Goal: Task Accomplishment & Management: Manage account settings

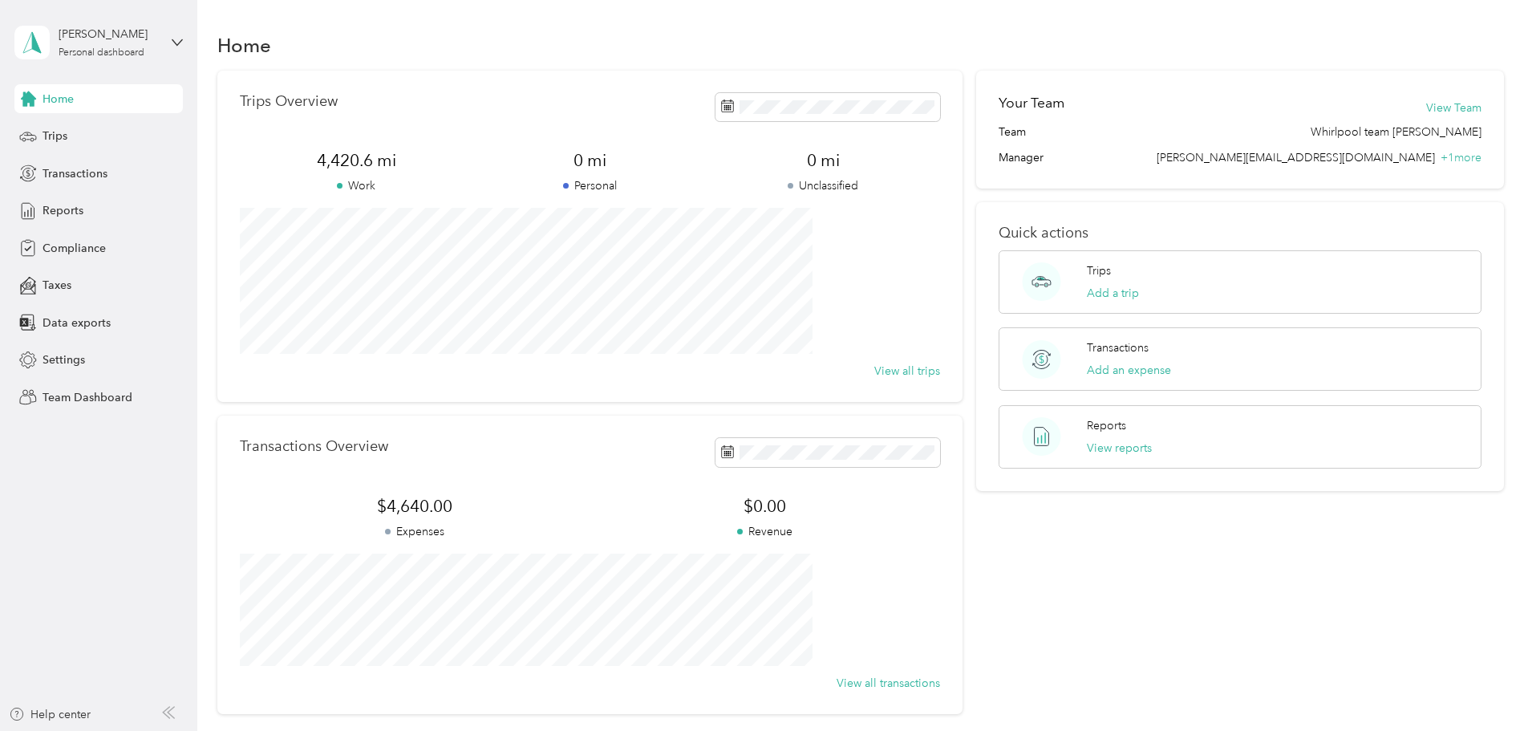
click at [79, 94] on div "Home" at bounding box center [98, 98] width 168 height 29
click at [69, 204] on span "Reports" at bounding box center [63, 210] width 41 height 17
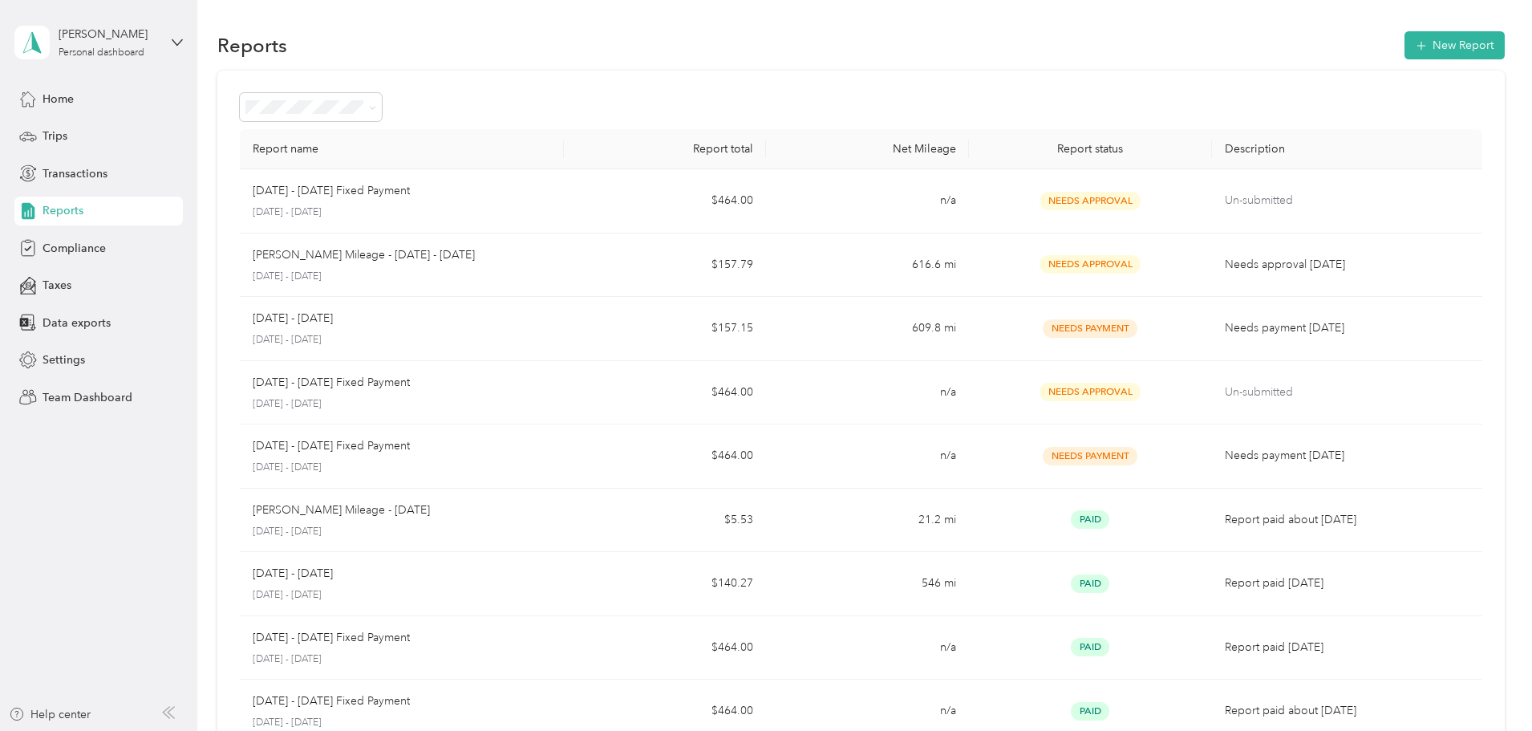
click at [178, 34] on div "[PERSON_NAME] Personal dashboard" at bounding box center [98, 42] width 168 height 56
click at [95, 125] on div "Team dashboard" at bounding box center [72, 131] width 86 height 17
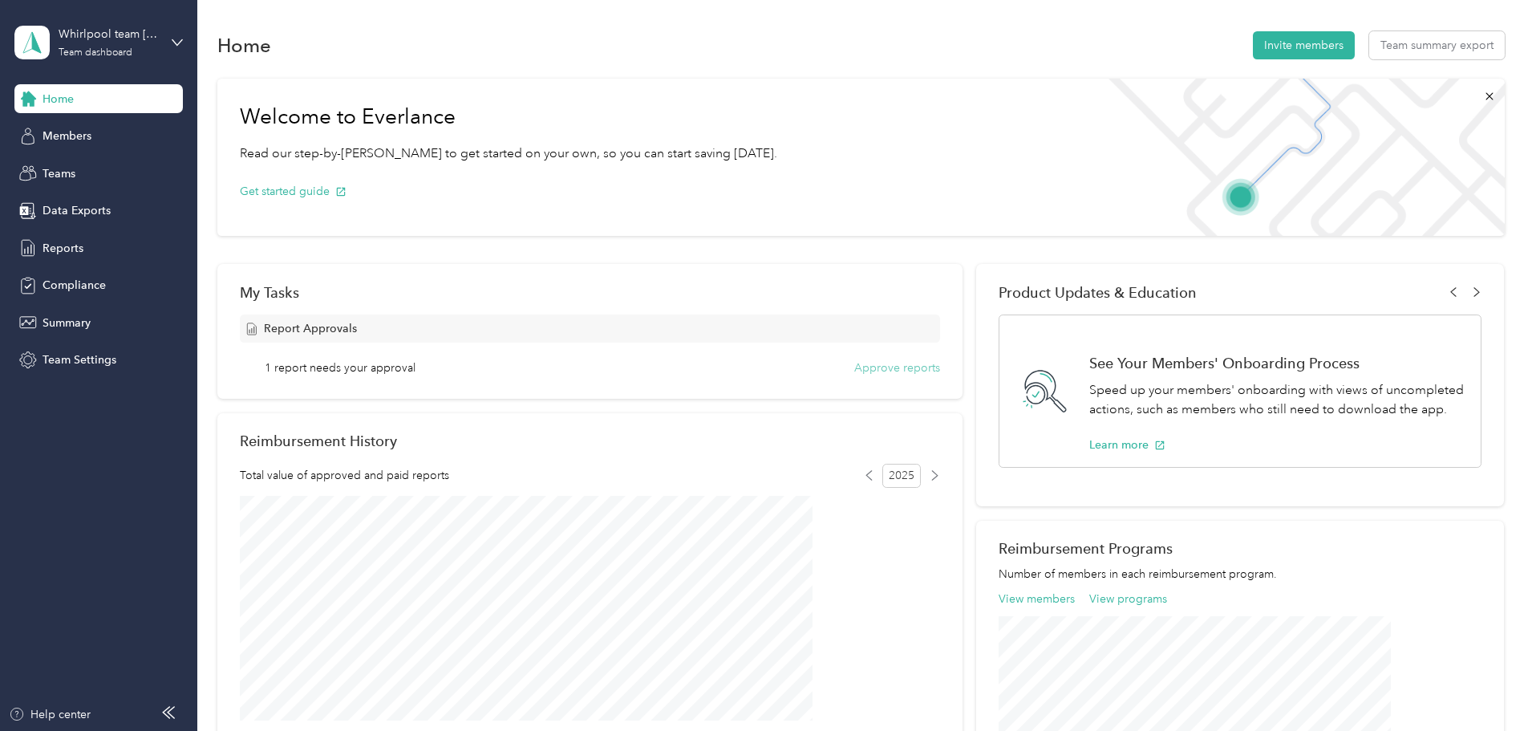
click at [854, 364] on button "Approve reports" at bounding box center [897, 367] width 86 height 17
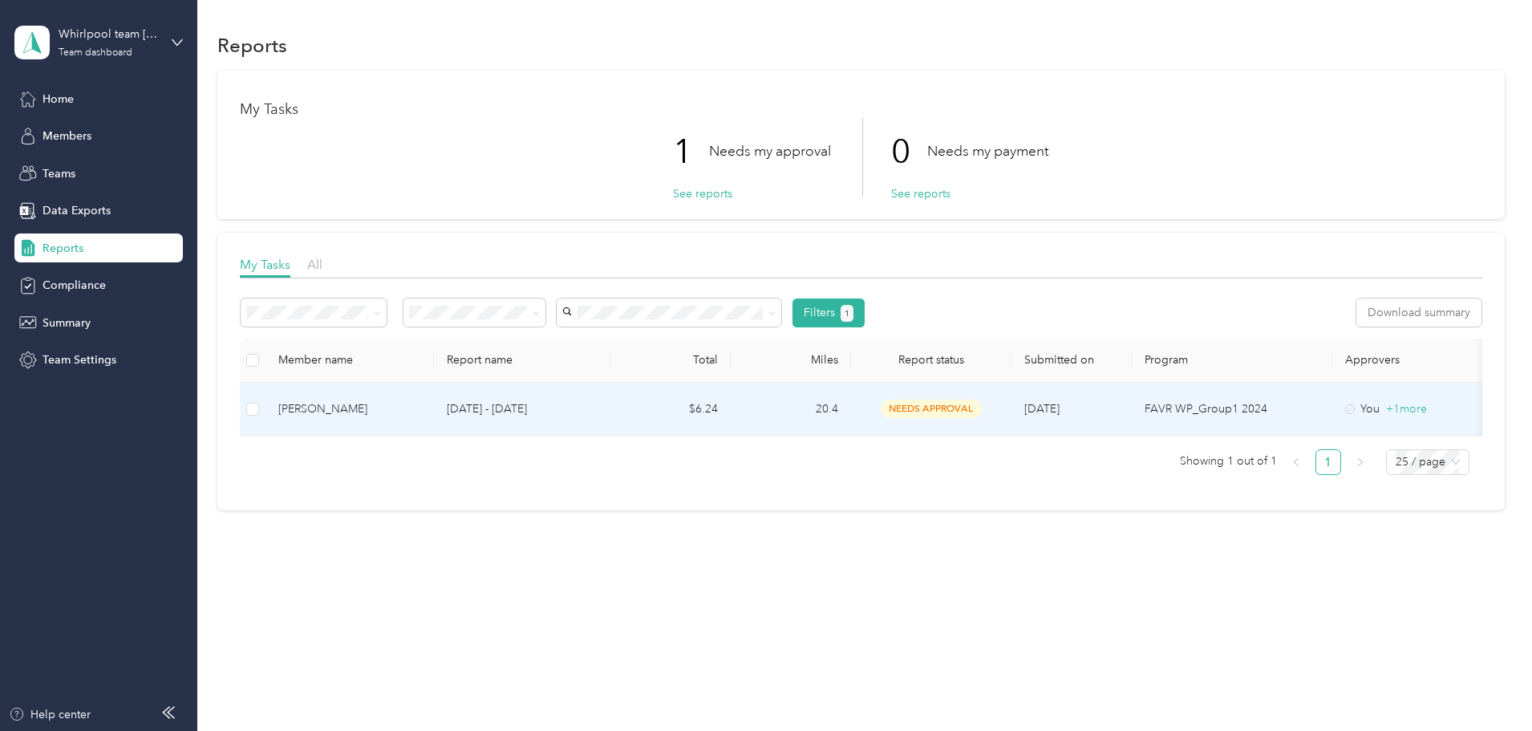
click at [397, 406] on div "[PERSON_NAME]" at bounding box center [349, 409] width 143 height 18
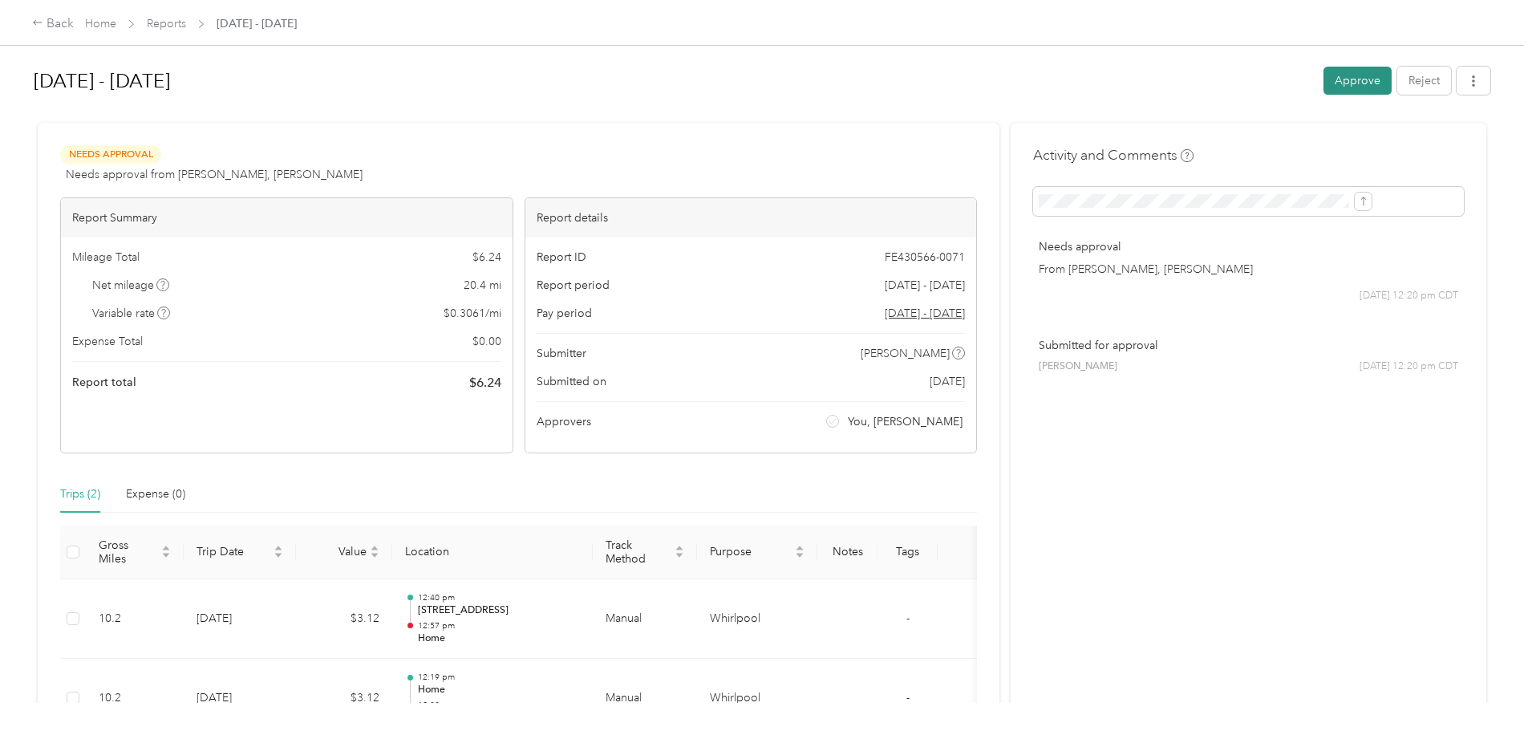
click at [1323, 80] on button "Approve" at bounding box center [1357, 81] width 68 height 28
